Goal: Task Accomplishment & Management: Complete application form

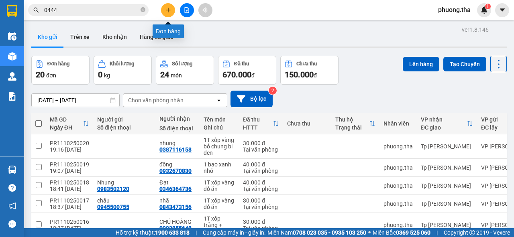
click at [169, 10] on icon "plus" at bounding box center [168, 10] width 6 height 6
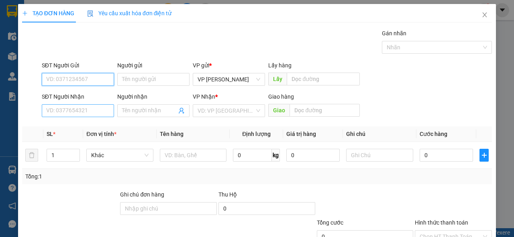
type input "0"
click at [63, 111] on input "SĐT Người Nhận" at bounding box center [78, 110] width 72 height 13
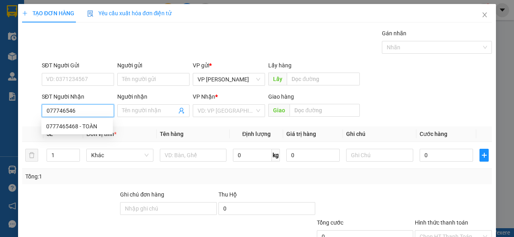
type input "0777465468"
click at [83, 127] on div "0777465468 - TOÀN" at bounding box center [77, 126] width 62 height 9
type input "TOÀN"
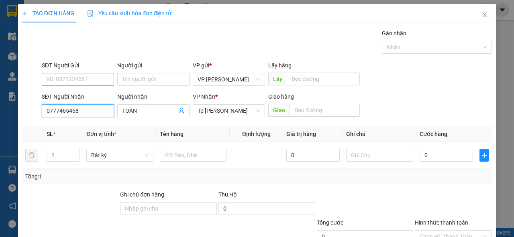
type input "0777465468"
click at [90, 79] on input "SĐT Người Gửi" at bounding box center [78, 79] width 72 height 13
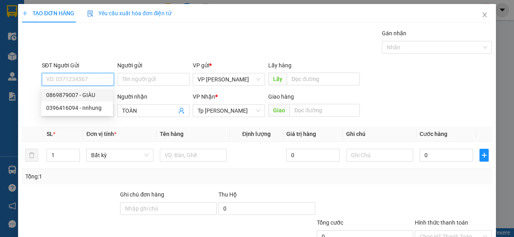
click at [92, 95] on div "0869879007 - GIÀU" at bounding box center [77, 95] width 62 height 9
type input "0869879007"
type input "GIÀU"
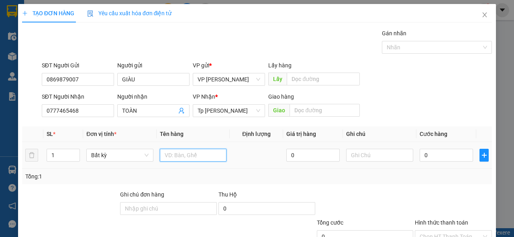
click at [174, 157] on input "text" at bounding box center [193, 155] width 67 height 13
type input "1 bao xanh rêu =QA"
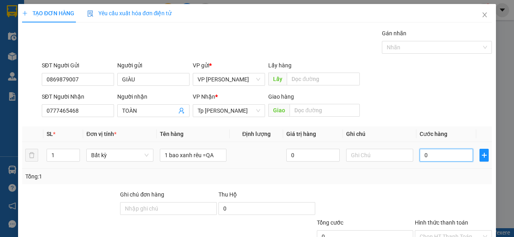
click at [428, 153] on input "0" at bounding box center [445, 155] width 53 height 13
type input "7"
type input "70"
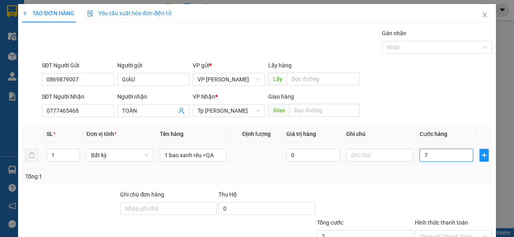
type input "70"
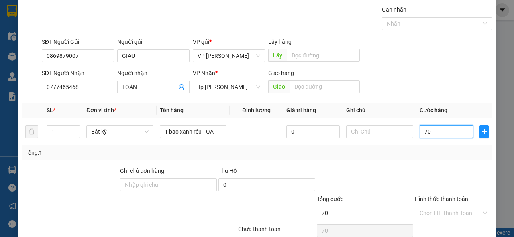
scroll to position [59, 0]
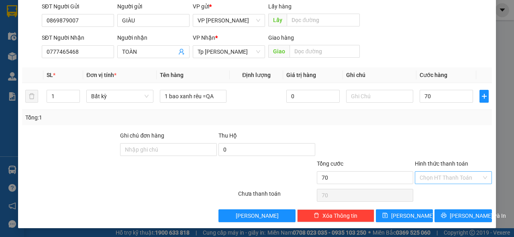
type input "70.000"
click at [432, 175] on input "Hình thức thanh toán" at bounding box center [450, 178] width 62 height 12
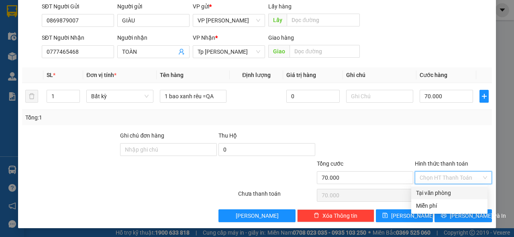
click at [439, 192] on div "Tại văn phòng" at bounding box center [449, 193] width 67 height 9
type input "0"
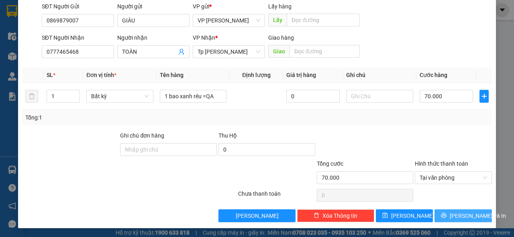
click at [449, 216] on button "[PERSON_NAME] và In" at bounding box center [462, 216] width 57 height 13
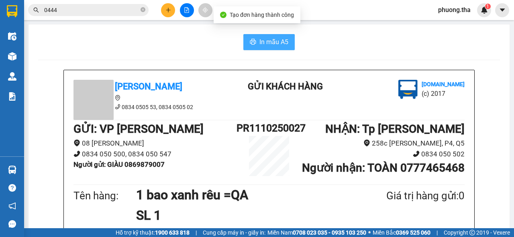
click at [275, 46] on span "In mẫu A5" at bounding box center [273, 42] width 29 height 10
